Goal: Find specific page/section: Find specific page/section

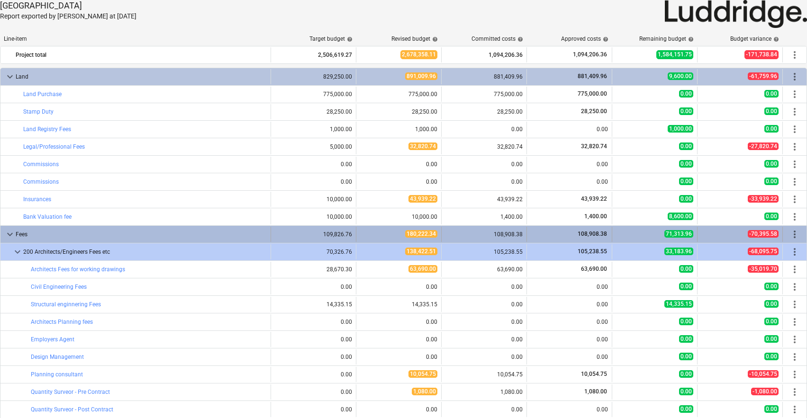
click at [9, 235] on span "keyboard_arrow_down" at bounding box center [9, 234] width 11 height 11
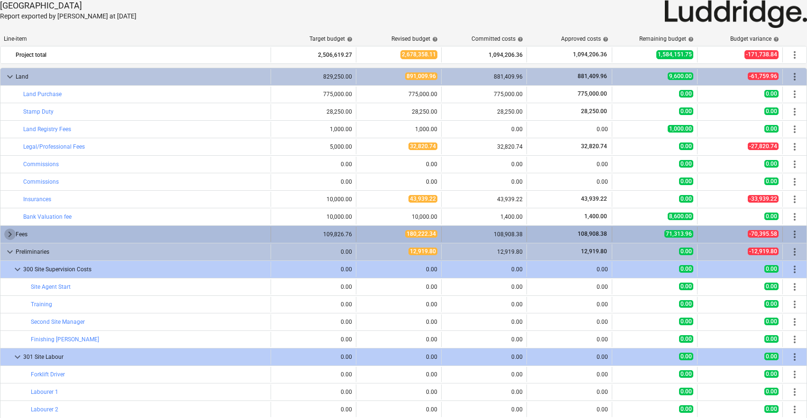
click at [10, 235] on span "keyboard_arrow_right" at bounding box center [9, 234] width 11 height 11
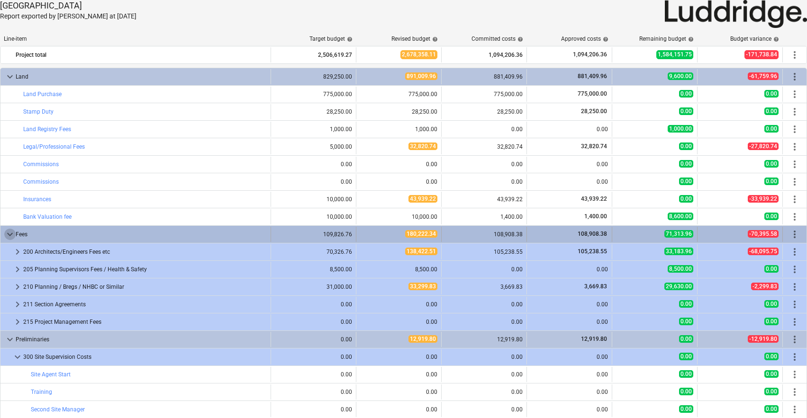
click at [10, 235] on span "keyboard_arrow_down" at bounding box center [9, 234] width 11 height 11
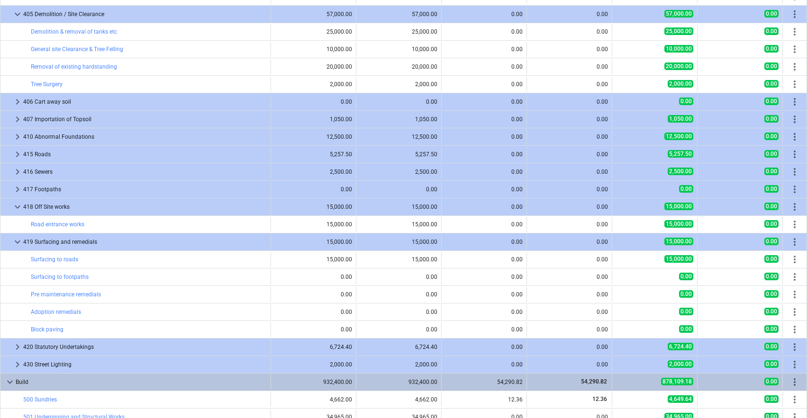
scroll to position [815, 0]
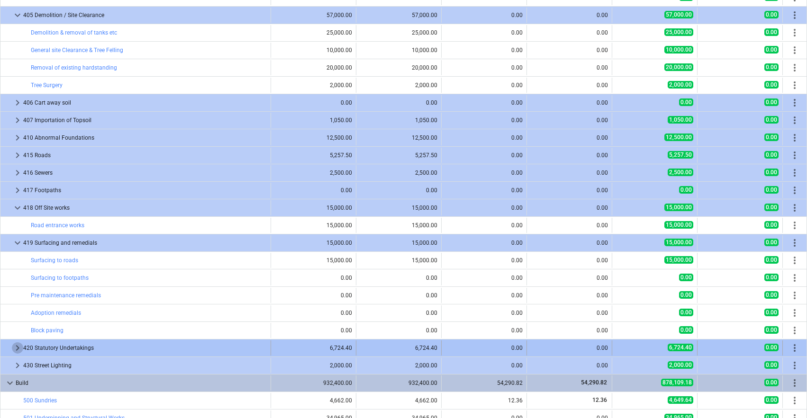
click at [18, 348] on span "keyboard_arrow_right" at bounding box center [17, 348] width 11 height 11
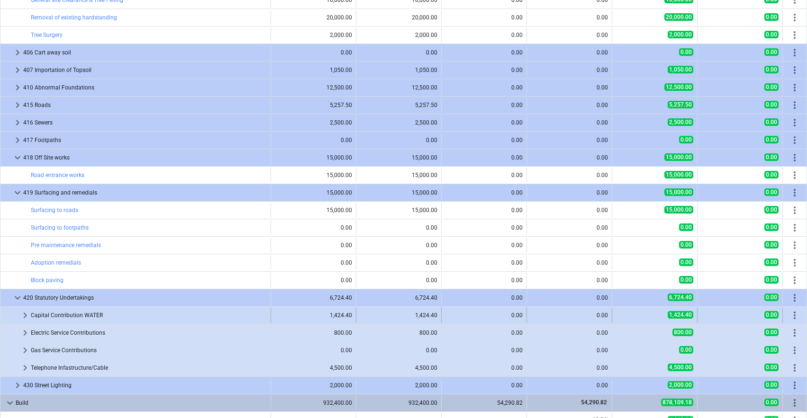
scroll to position [869, 0]
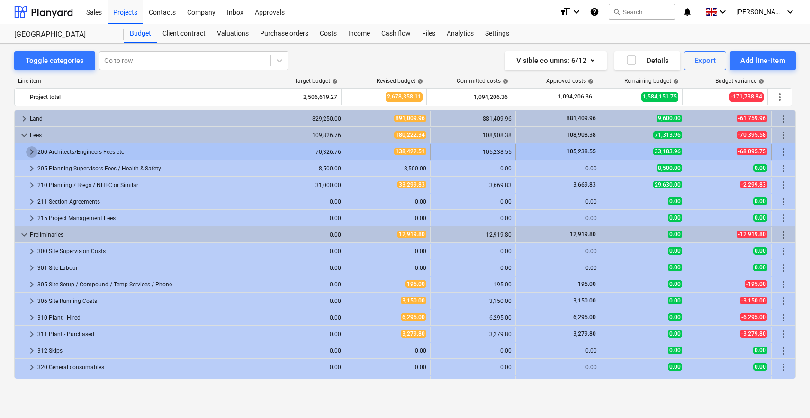
click at [30, 151] on span "keyboard_arrow_right" at bounding box center [31, 151] width 11 height 11
